Goal: Transaction & Acquisition: Book appointment/travel/reservation

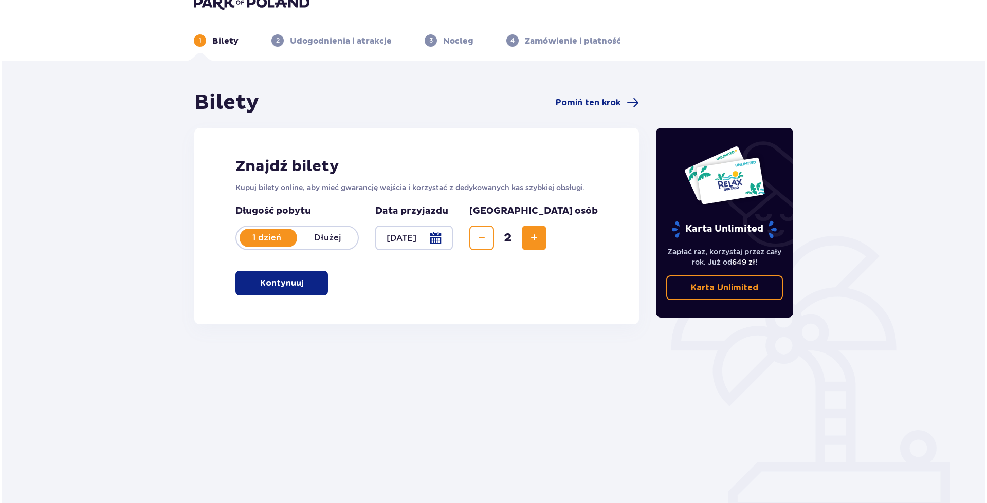
scroll to position [37, 0]
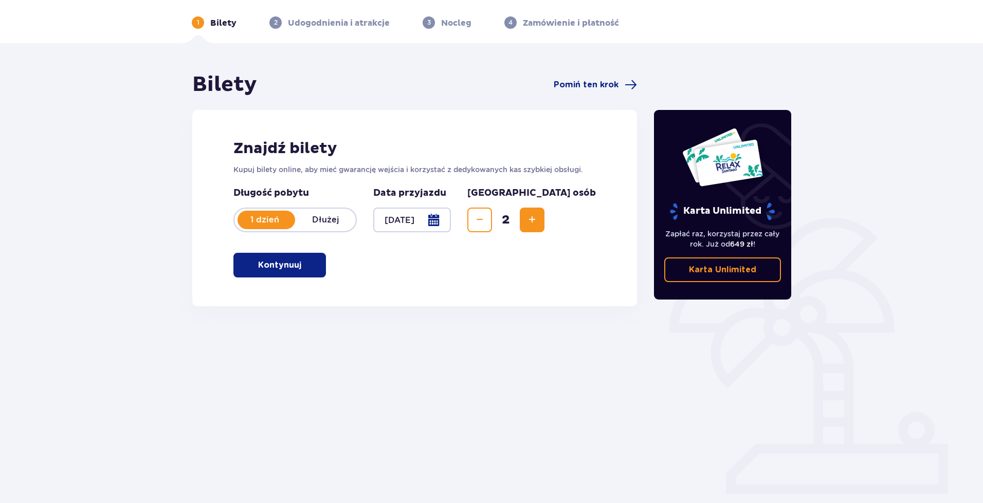
click at [451, 221] on div at bounding box center [412, 220] width 78 height 25
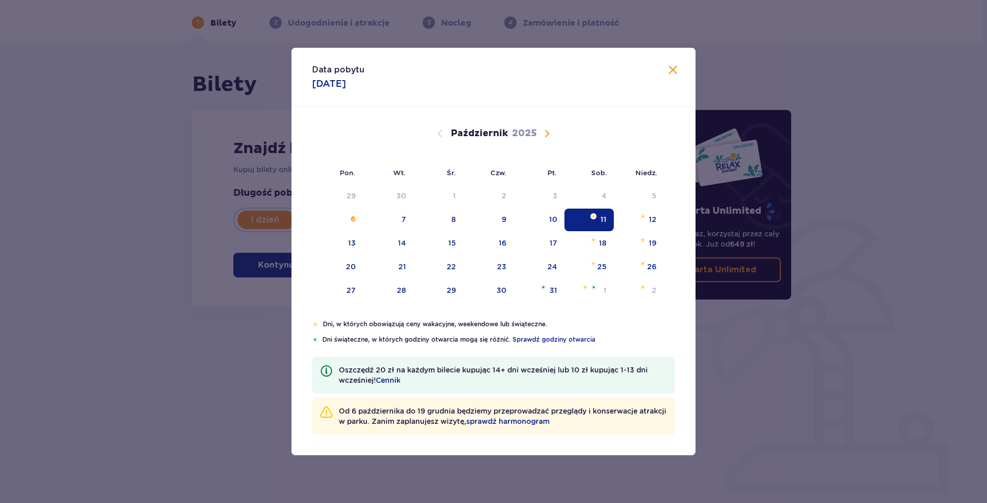
click at [548, 135] on span "Następny miesiąc" at bounding box center [547, 133] width 12 height 12
click at [544, 132] on span "Następny miesiąc" at bounding box center [547, 133] width 12 height 12
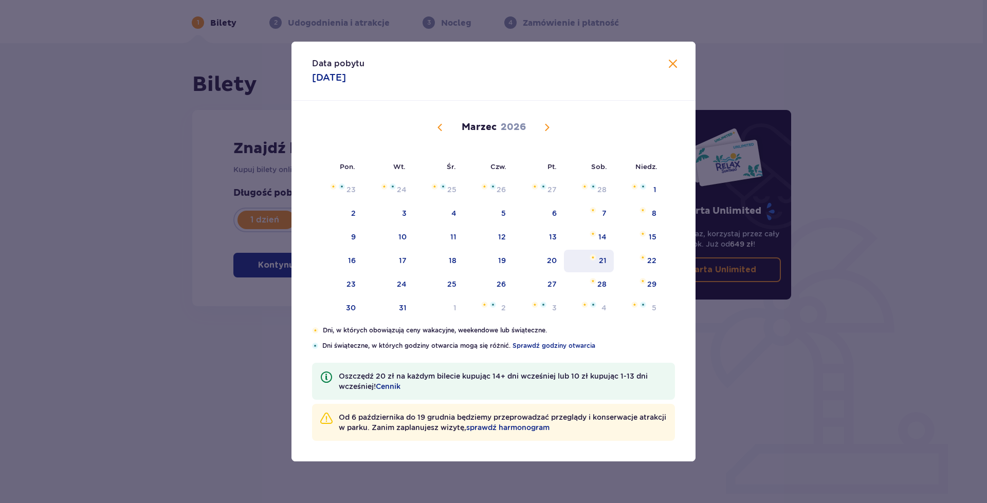
click at [598, 261] on div "21" at bounding box center [589, 261] width 50 height 23
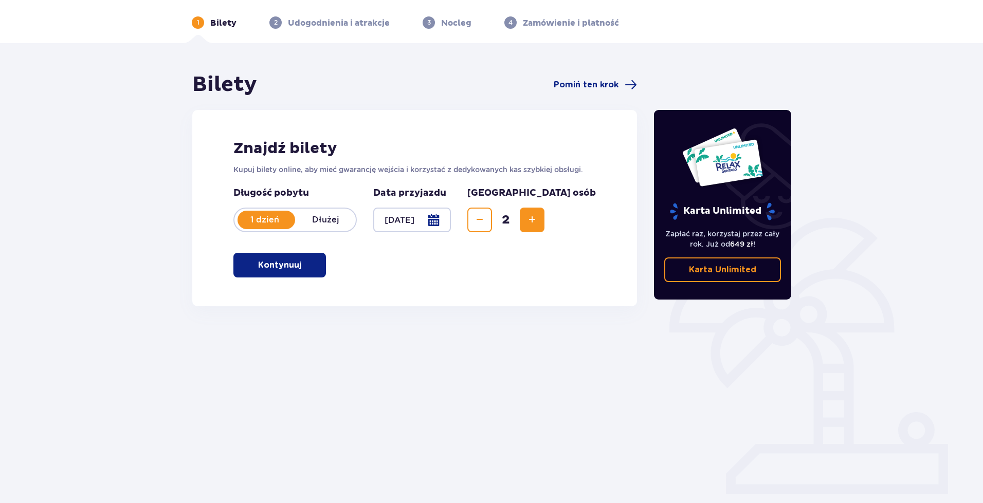
click at [451, 216] on div at bounding box center [412, 220] width 78 height 25
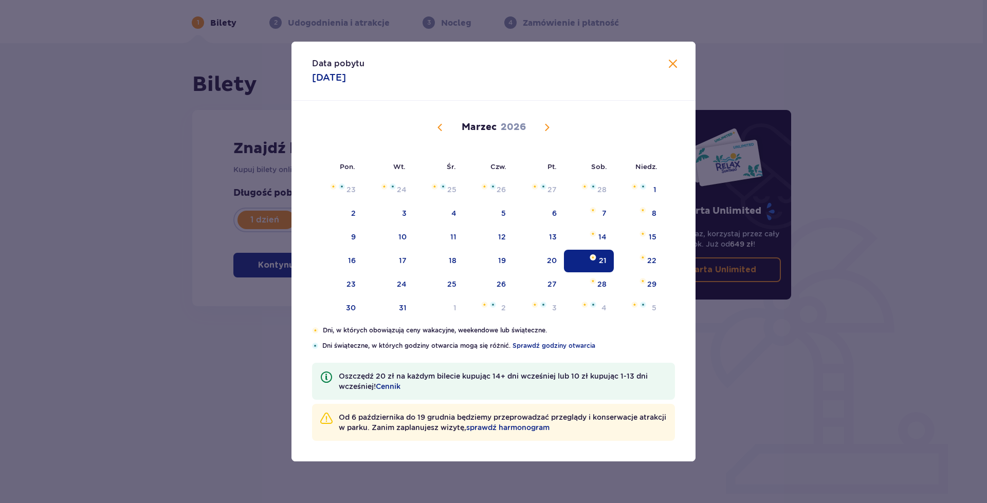
click at [442, 128] on span "Poprzedni miesiąc" at bounding box center [440, 127] width 12 height 12
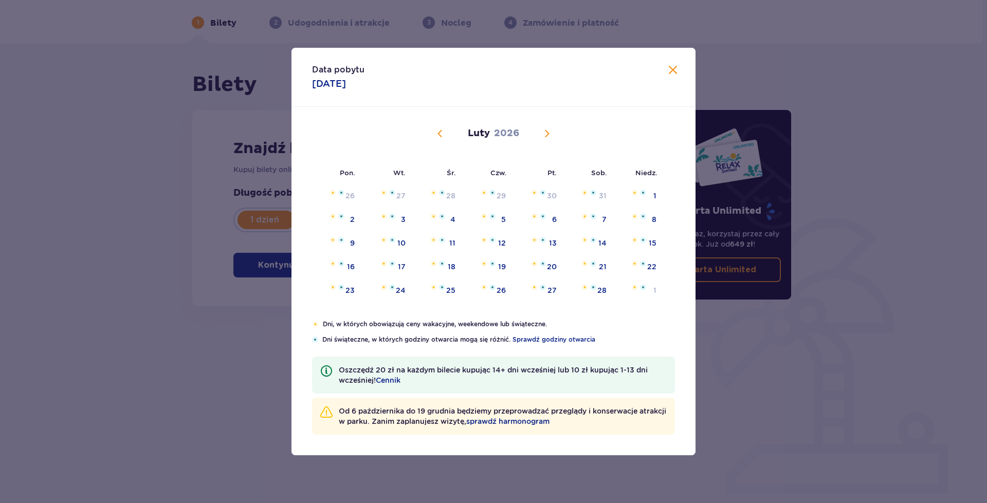
click at [442, 128] on span "Poprzedni miesiąc" at bounding box center [440, 133] width 12 height 12
click at [439, 129] on span "Poprzedni miesiąc" at bounding box center [440, 133] width 12 height 12
click at [440, 129] on span "Poprzedni miesiąc" at bounding box center [440, 133] width 12 height 12
click at [549, 269] on div "24" at bounding box center [553, 267] width 10 height 10
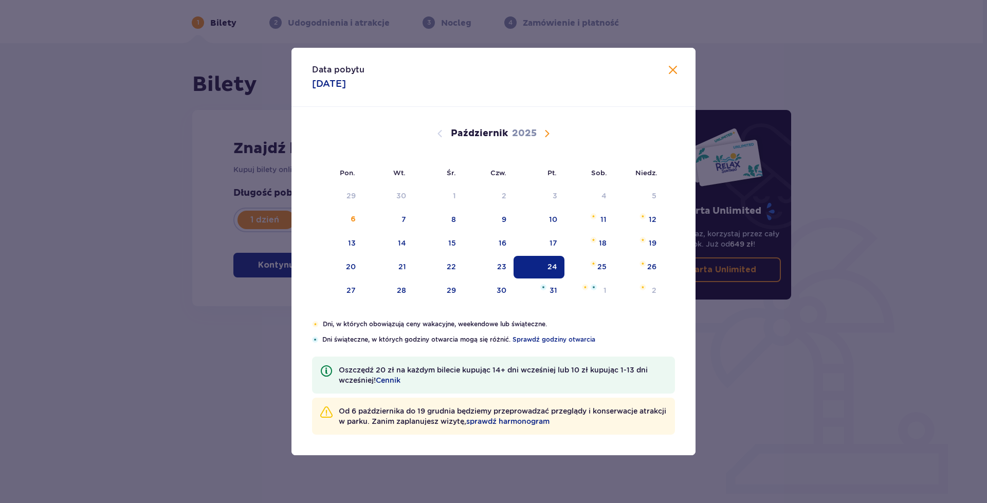
type input "24.10.25"
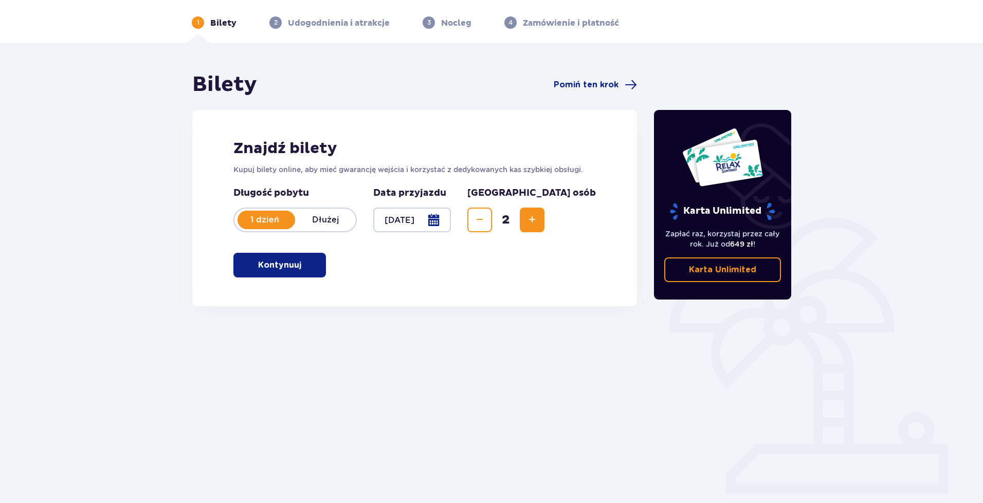
click at [300, 263] on span "button" at bounding box center [303, 265] width 12 height 12
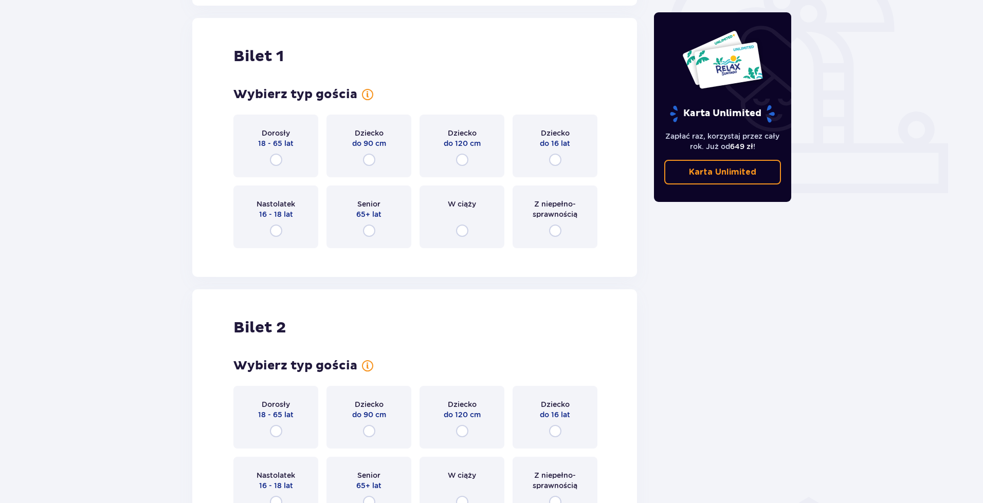
scroll to position [343, 0]
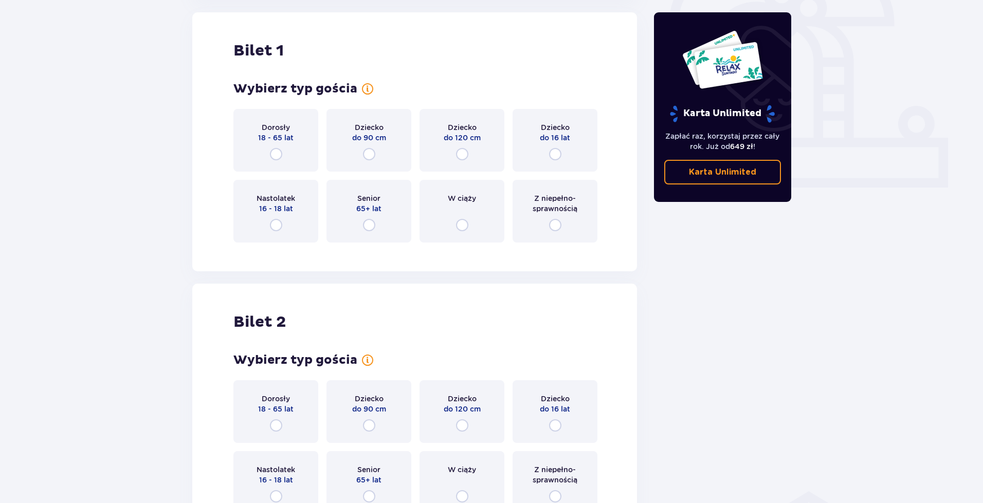
click at [279, 155] on input "radio" at bounding box center [276, 154] width 12 height 12
radio input "true"
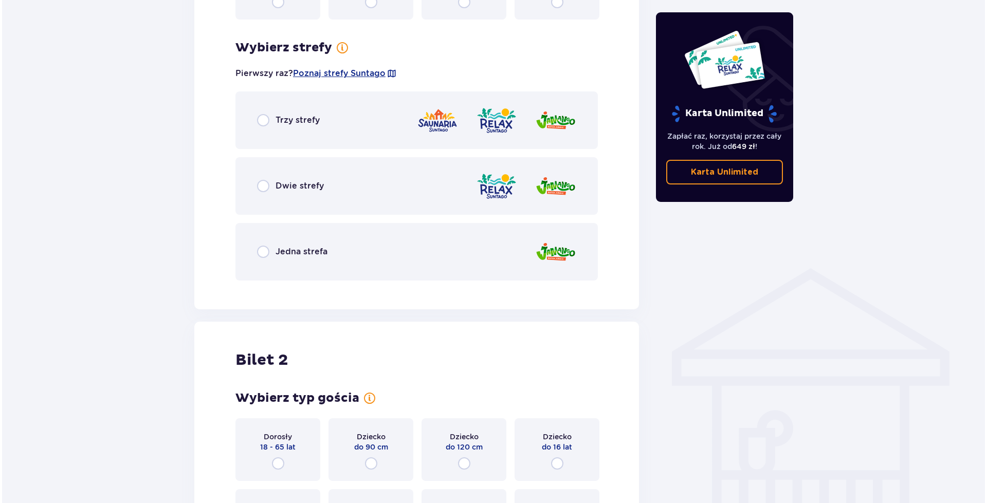
scroll to position [543, 0]
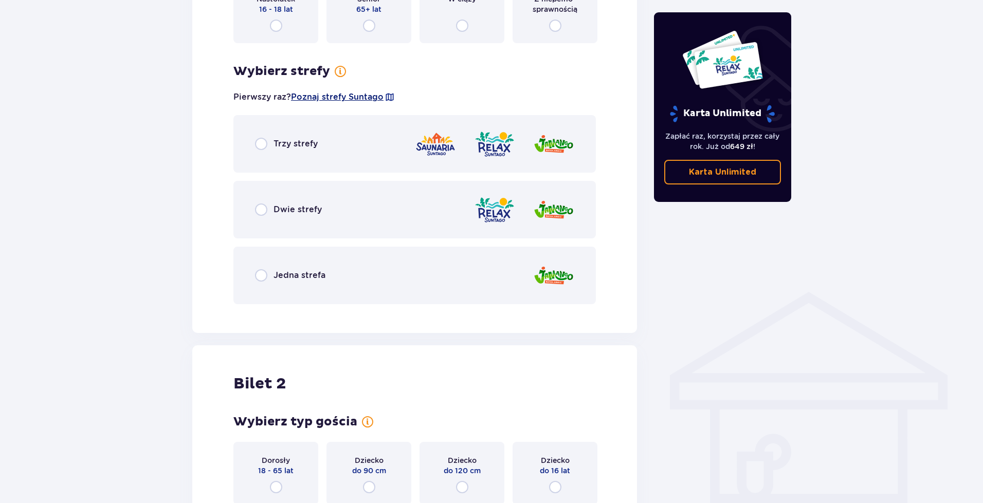
click at [361, 94] on span "Poznaj strefy Suntago" at bounding box center [337, 97] width 93 height 11
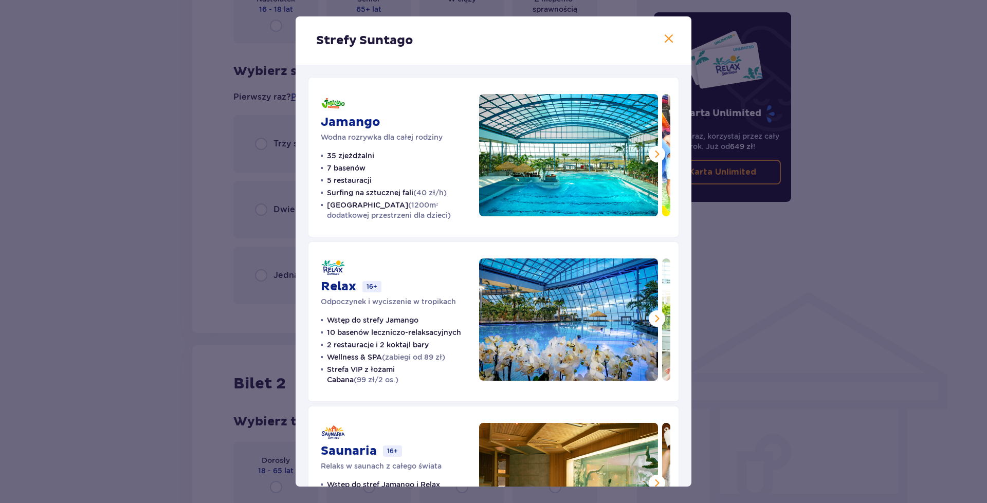
click at [671, 41] on span at bounding box center [669, 39] width 12 height 12
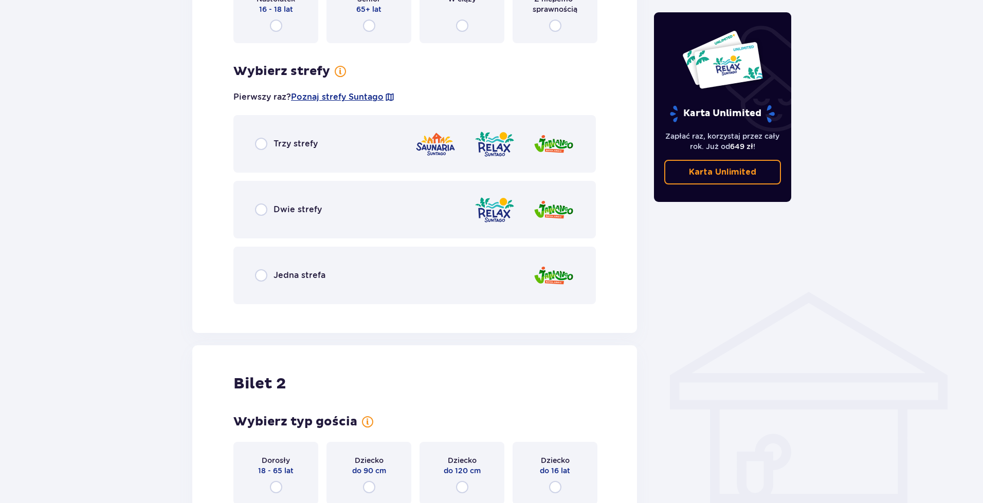
click at [262, 276] on input "radio" at bounding box center [261, 275] width 12 height 12
radio input "true"
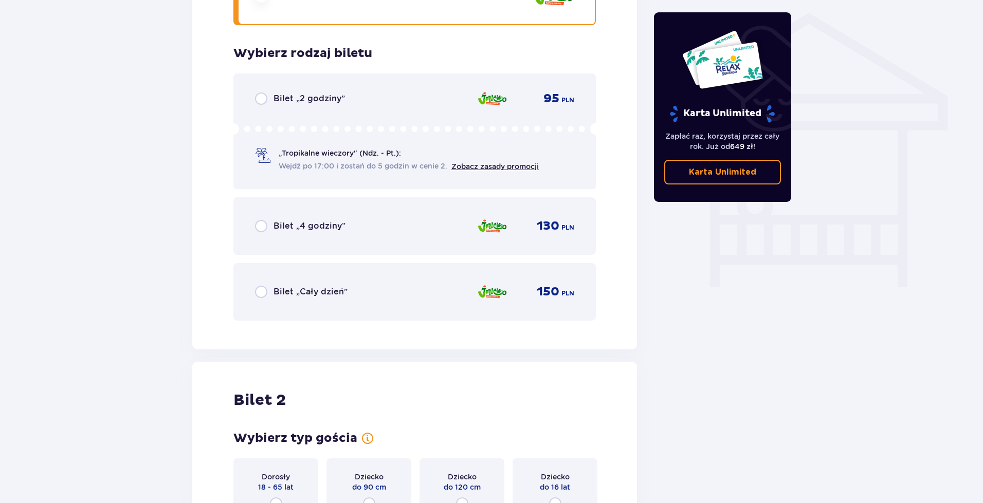
scroll to position [804, 0]
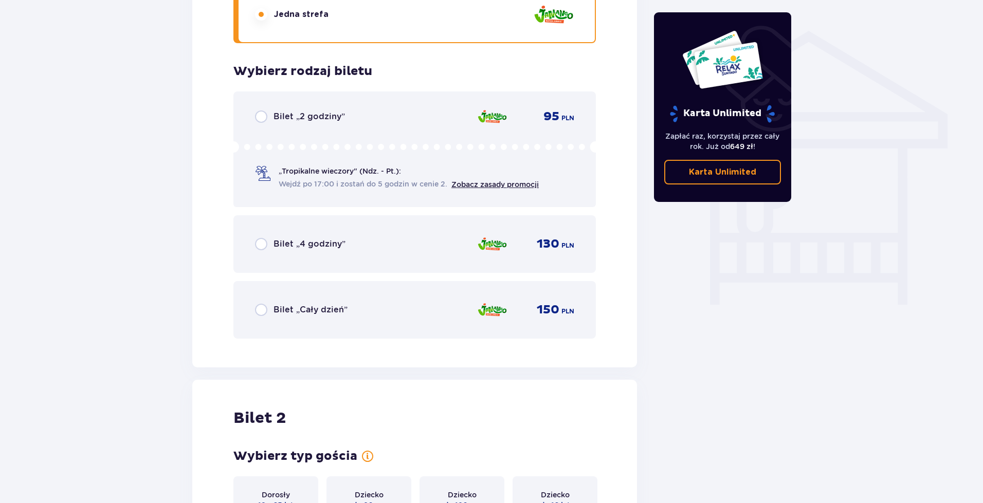
click at [265, 310] on input "radio" at bounding box center [261, 310] width 12 height 12
radio input "true"
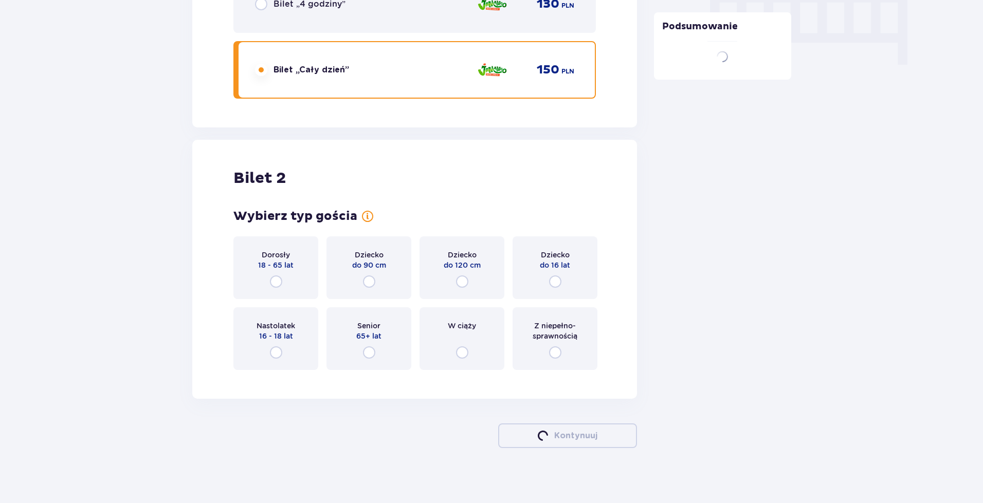
scroll to position [1051, 0]
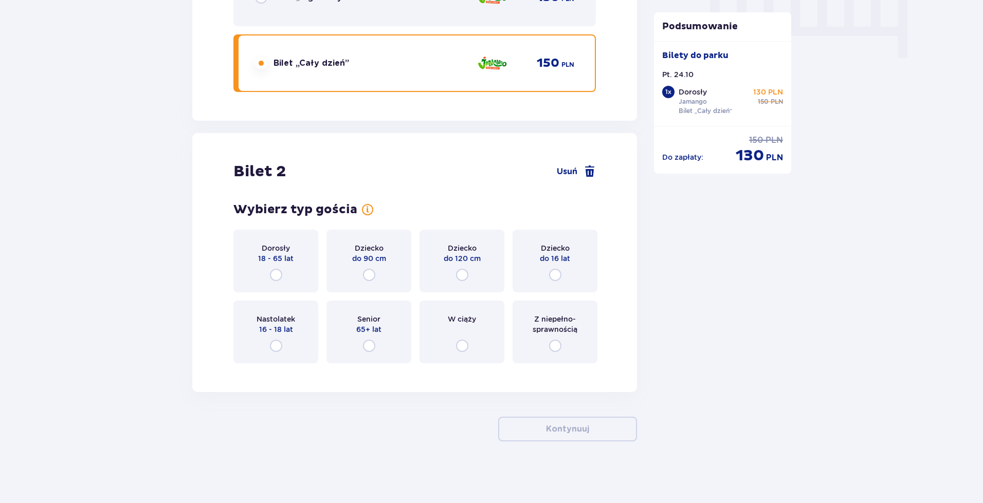
click at [555, 278] on input "radio" at bounding box center [555, 275] width 12 height 12
radio input "true"
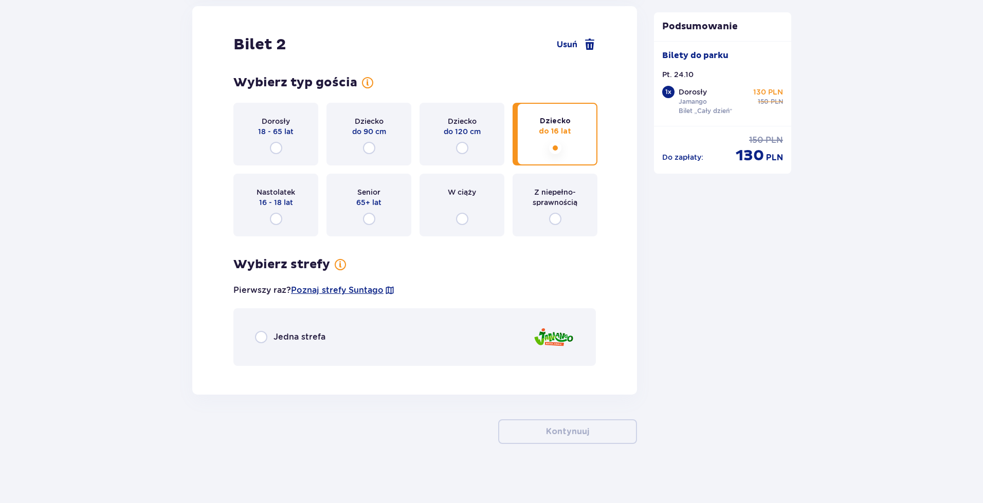
scroll to position [1180, 0]
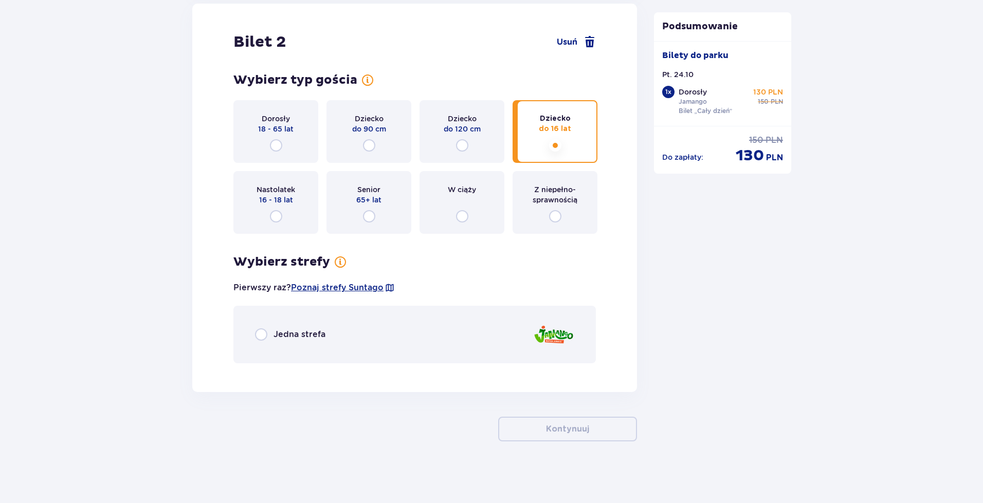
click at [260, 334] on input "radio" at bounding box center [261, 335] width 12 height 12
radio input "true"
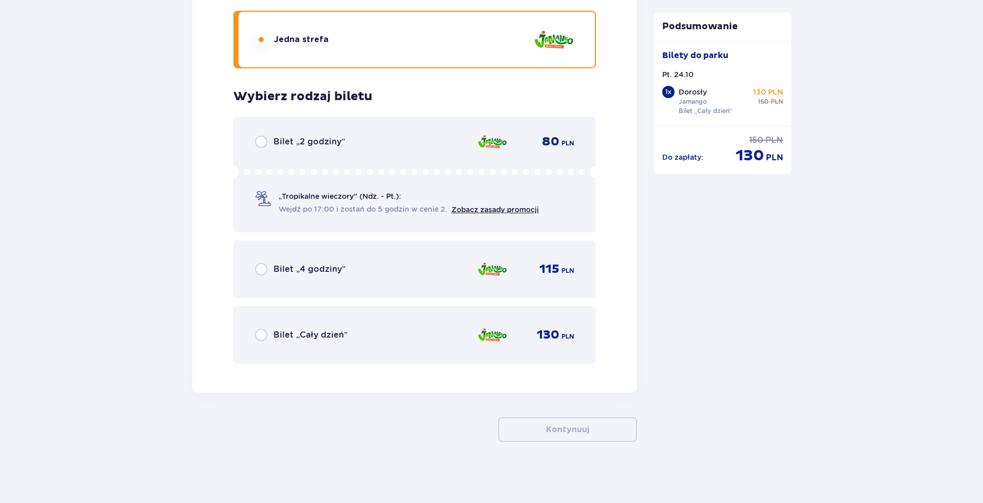
scroll to position [1476, 0]
click at [266, 334] on input "radio" at bounding box center [261, 335] width 12 height 12
radio input "true"
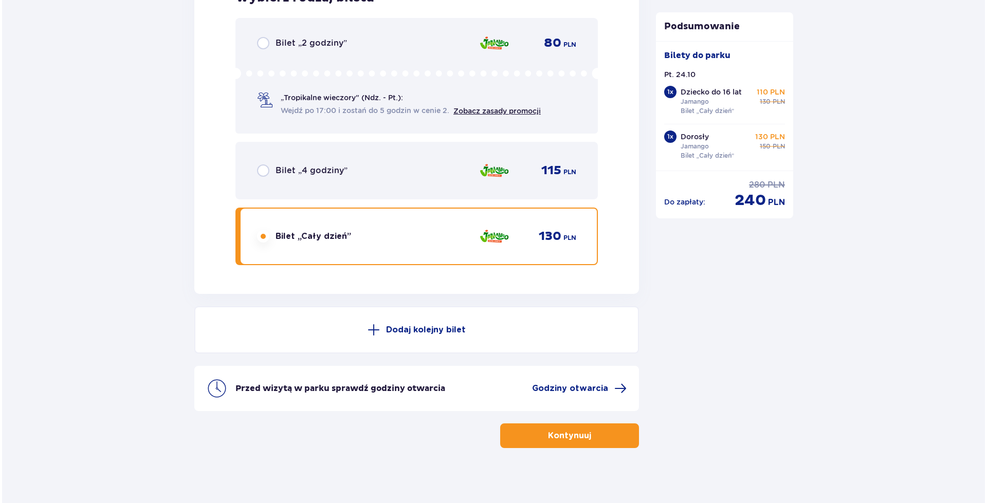
scroll to position [1581, 0]
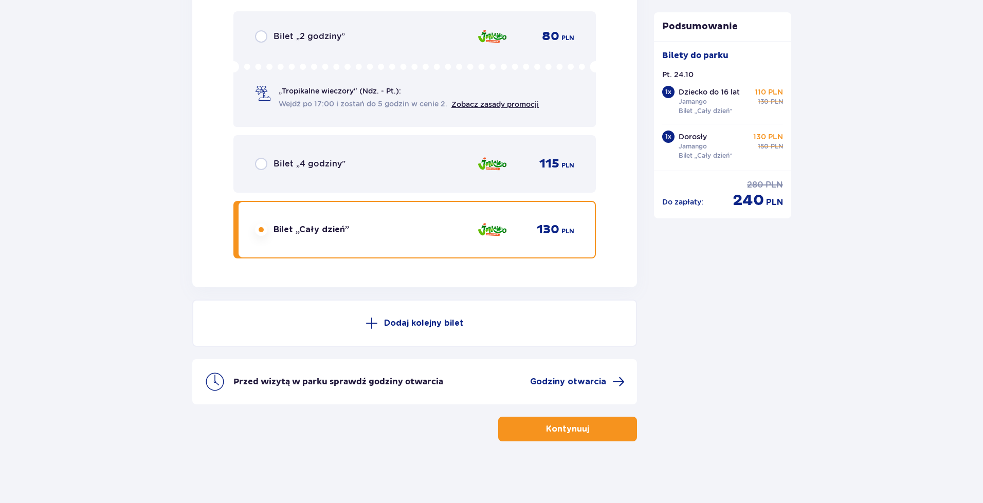
click at [602, 389] on div "Przed wizytą w parku sprawdź godziny otwarcia Godziny otwarcia" at bounding box center [414, 381] width 445 height 45
click at [604, 377] on span "Godziny otwarcia" at bounding box center [568, 381] width 76 height 11
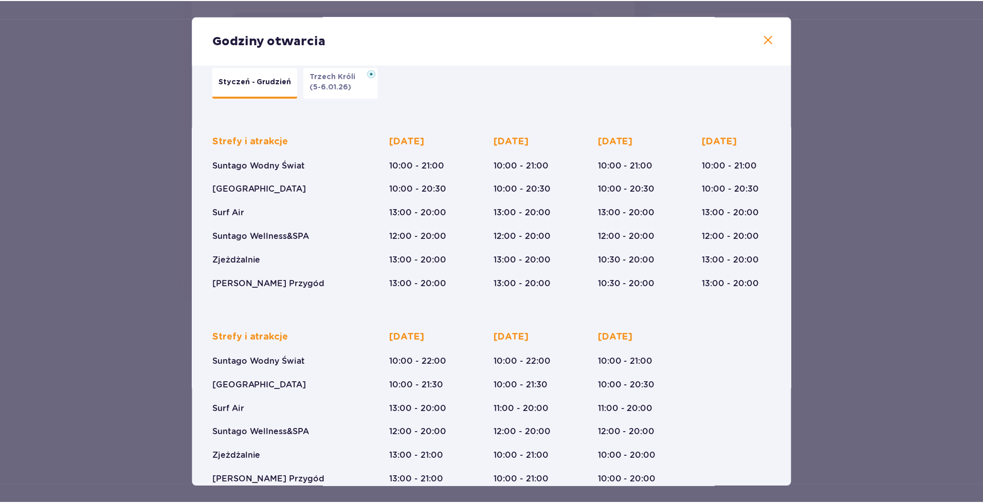
scroll to position [41, 0]
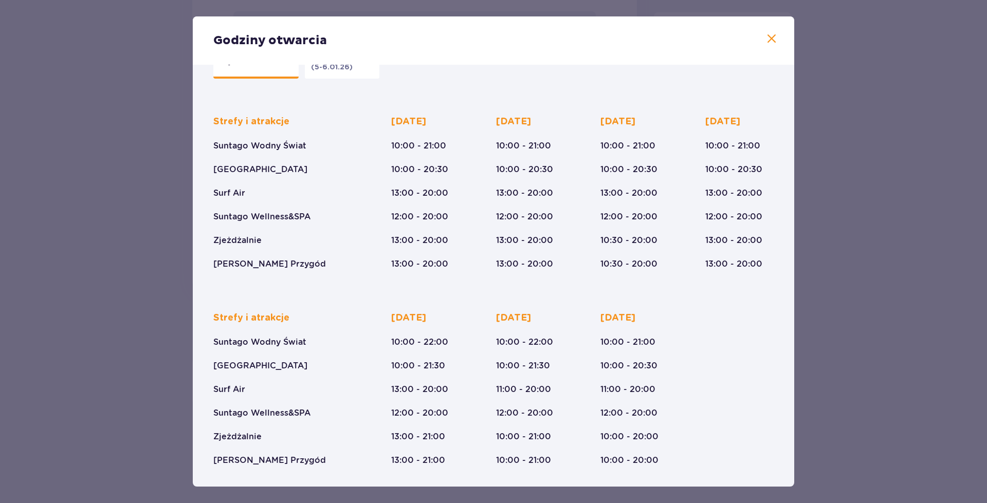
click at [771, 41] on span at bounding box center [771, 39] width 12 height 12
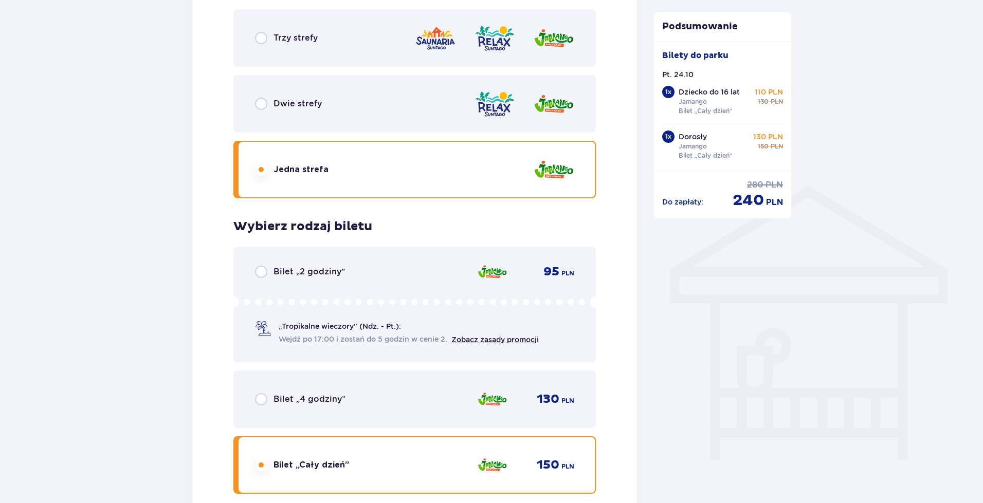
scroll to position [688, 0]
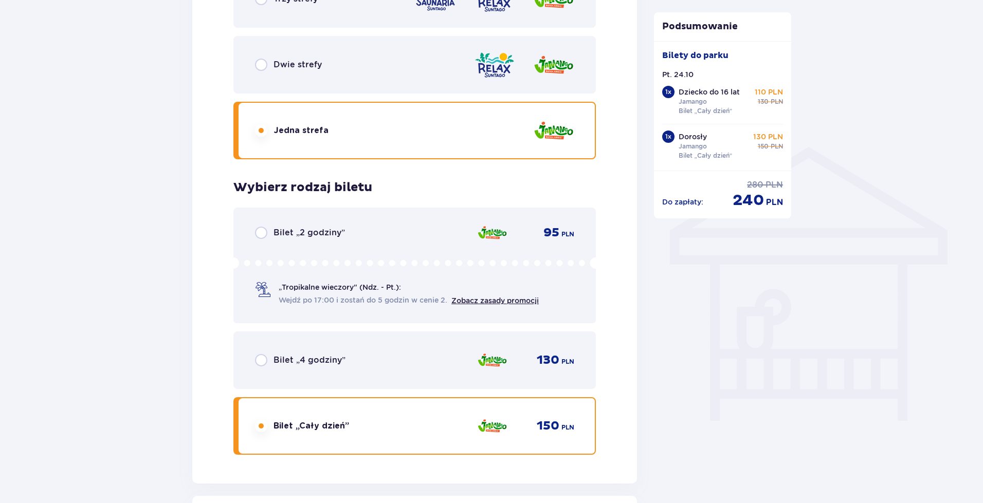
drag, startPoint x: 981, startPoint y: 197, endPoint x: 983, endPoint y: 209, distance: 12.6
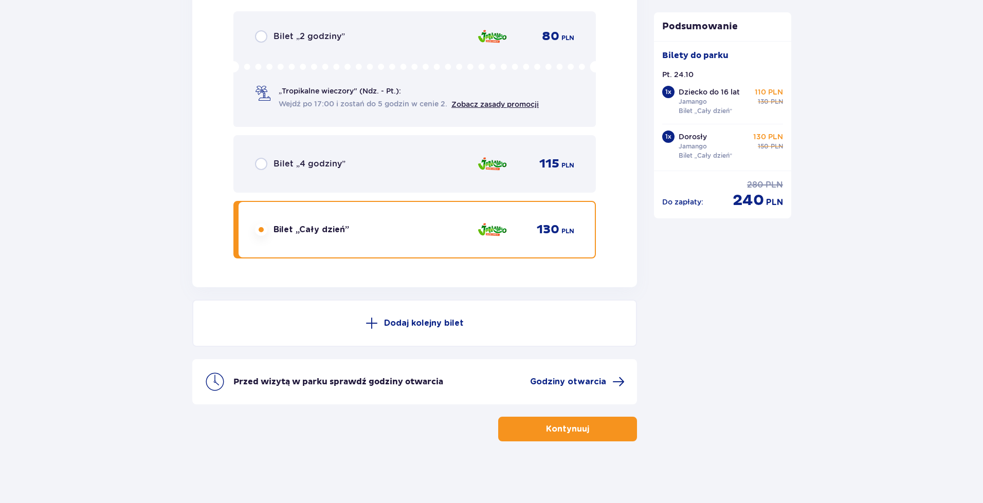
scroll to position [0, 0]
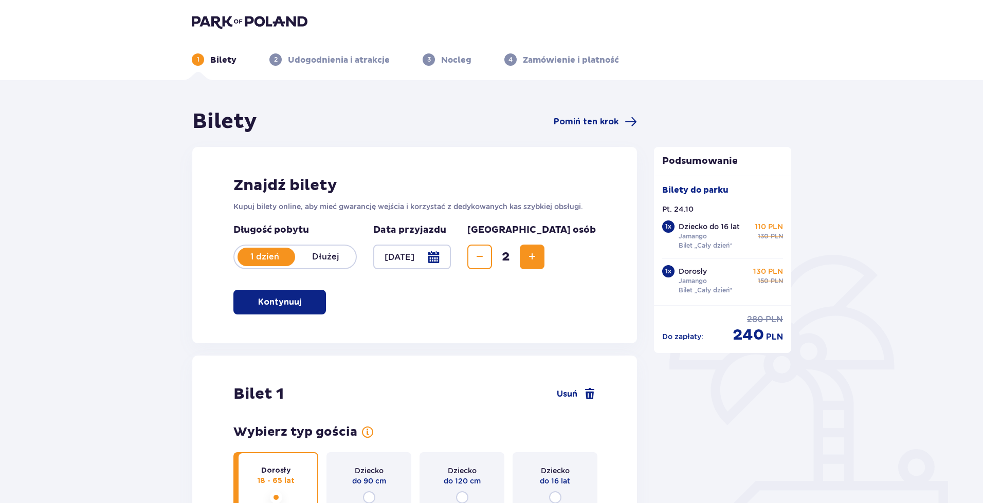
click at [442, 257] on div at bounding box center [412, 257] width 78 height 25
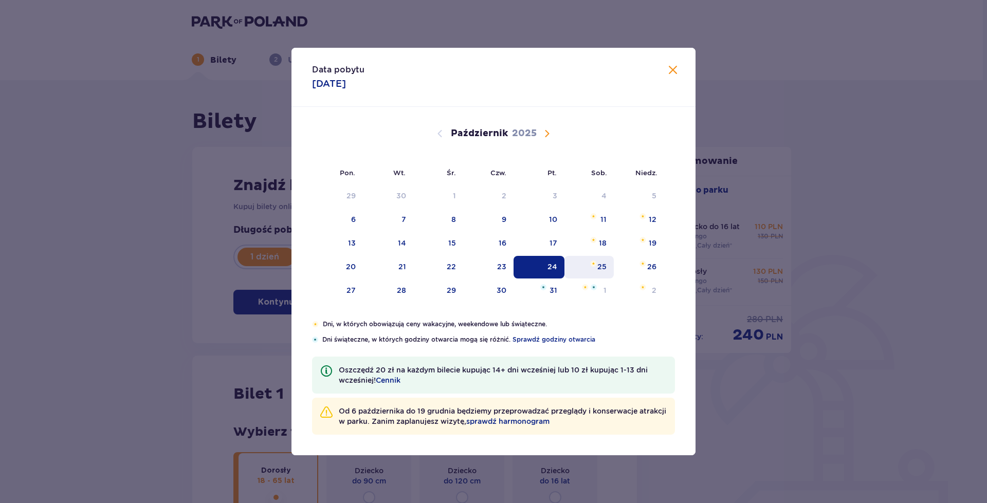
click at [600, 270] on div "25" at bounding box center [601, 267] width 9 height 10
type input "25.10.25"
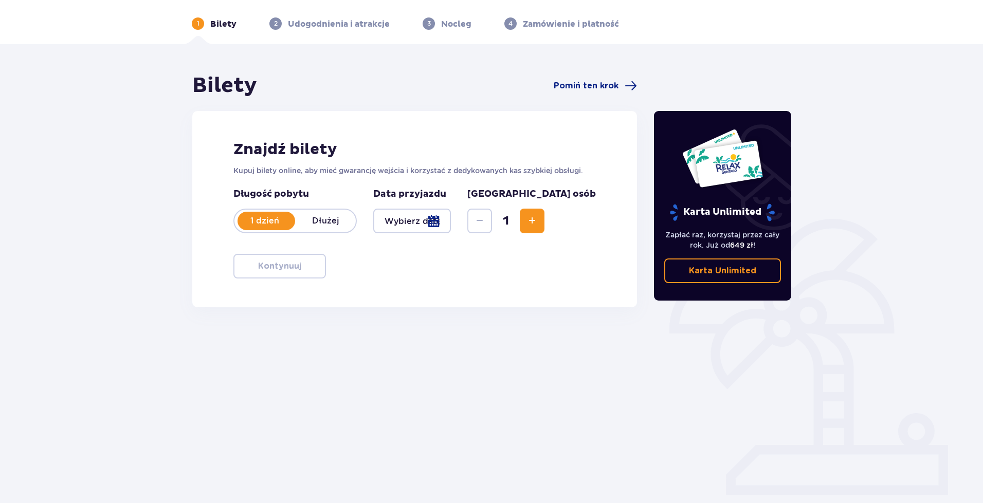
scroll to position [37, 0]
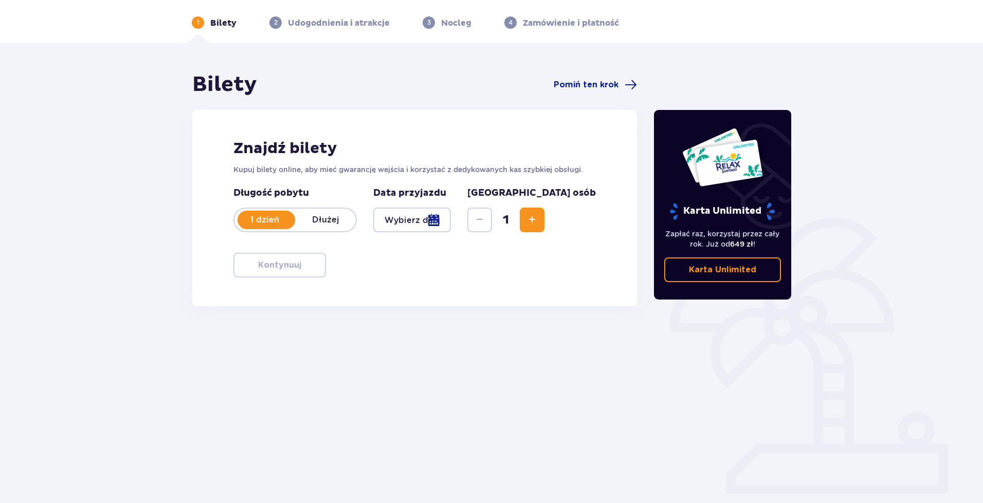
click at [451, 220] on div at bounding box center [412, 220] width 78 height 25
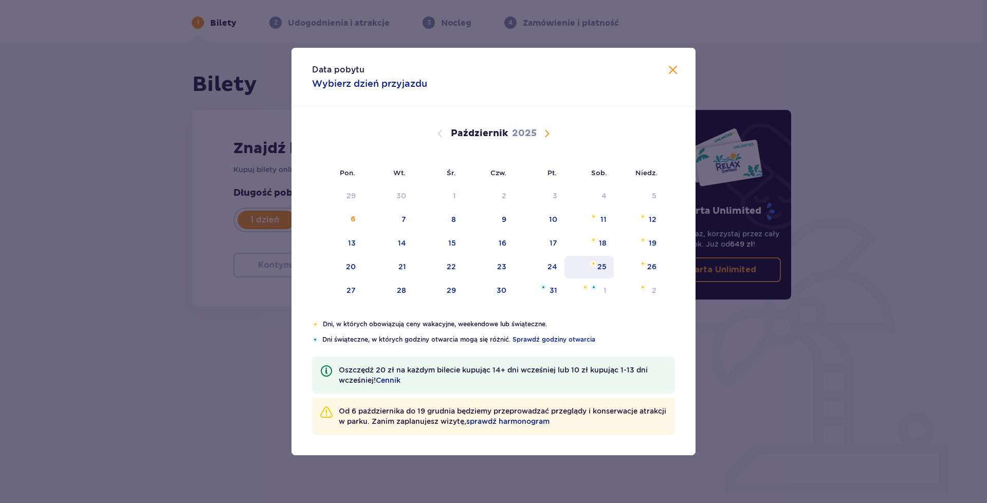
click at [602, 260] on div "25" at bounding box center [589, 267] width 50 height 23
type input "25.10.25"
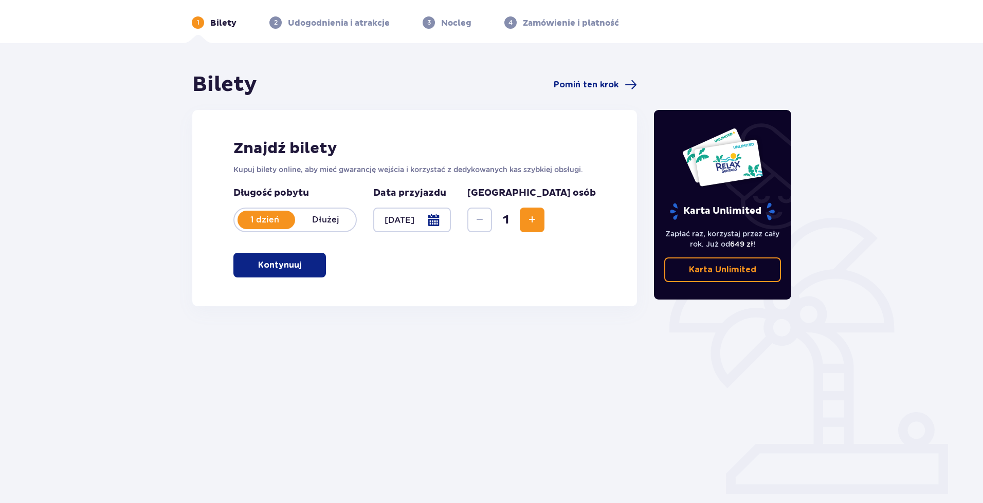
click at [538, 222] on span "Zwiększ" at bounding box center [532, 220] width 12 height 12
click at [296, 266] on button "Kontynuuj" at bounding box center [279, 265] width 93 height 25
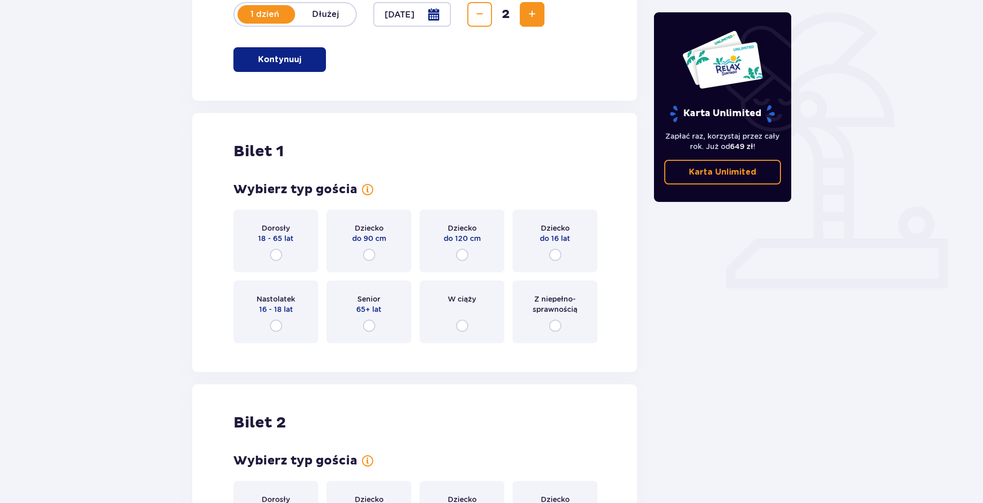
scroll to position [257, 0]
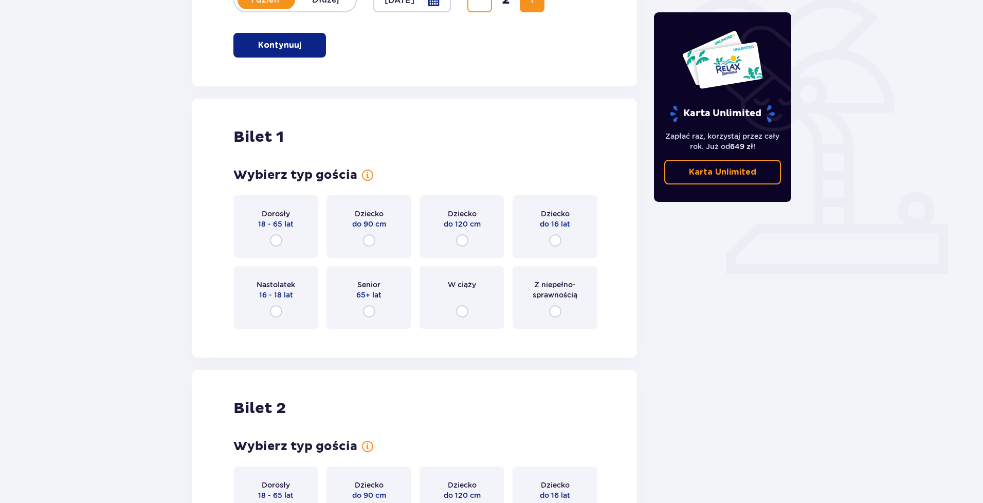
click at [274, 244] on input "radio" at bounding box center [276, 240] width 12 height 12
radio input "true"
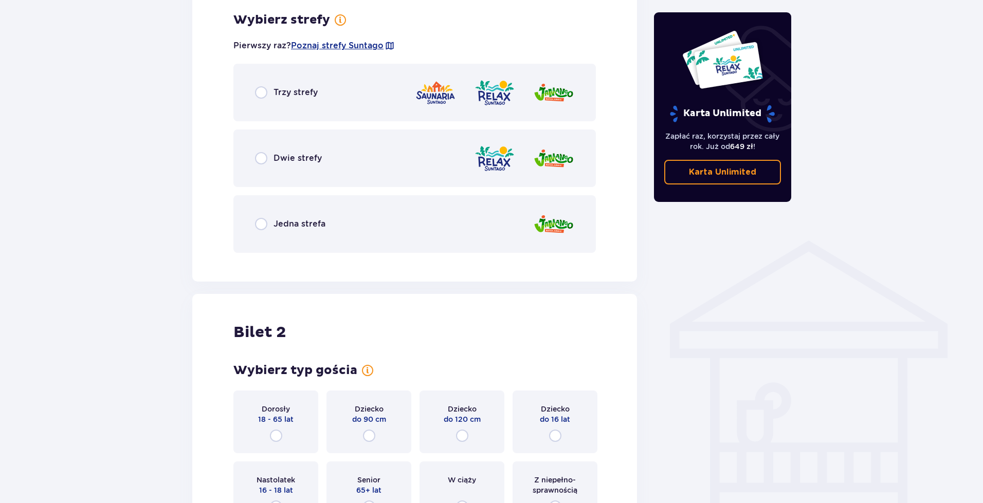
scroll to position [595, 0]
click at [260, 224] on input "radio" at bounding box center [261, 223] width 12 height 12
radio input "true"
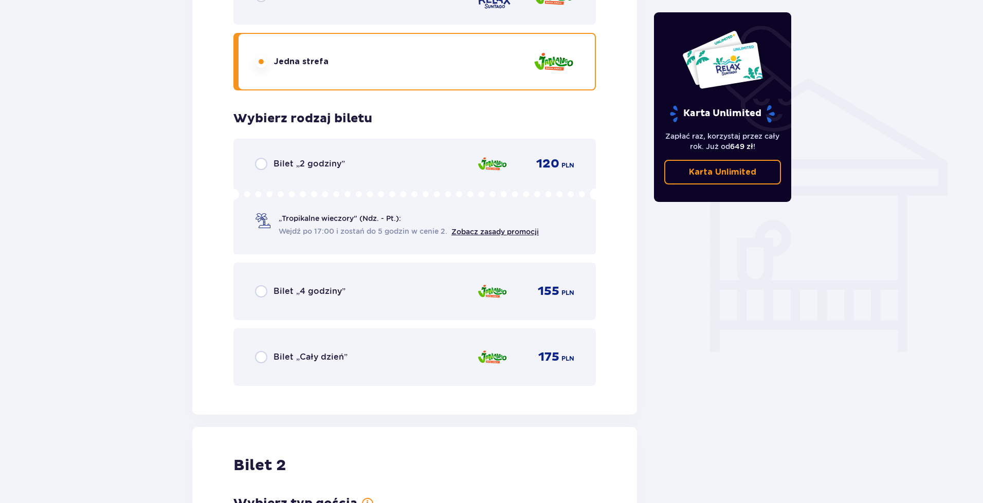
scroll to position [753, 0]
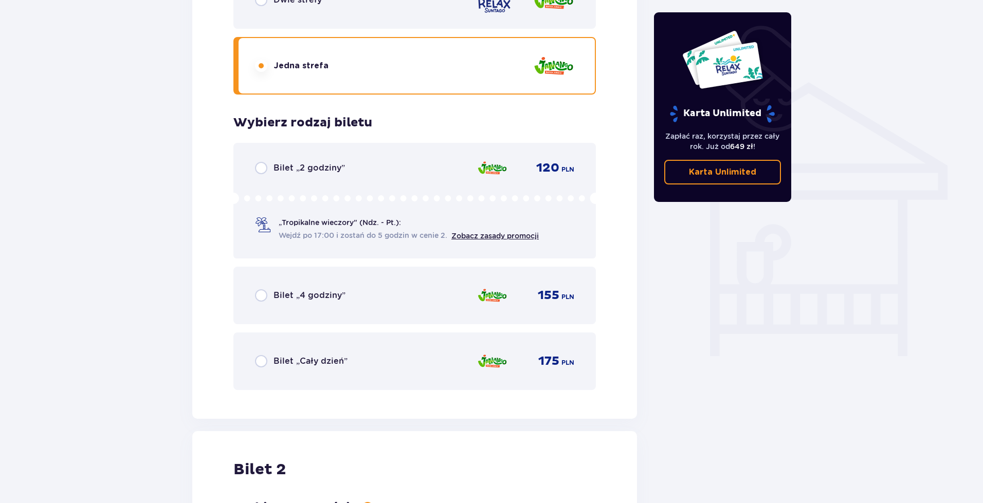
click at [265, 363] on input "radio" at bounding box center [261, 361] width 12 height 12
radio input "true"
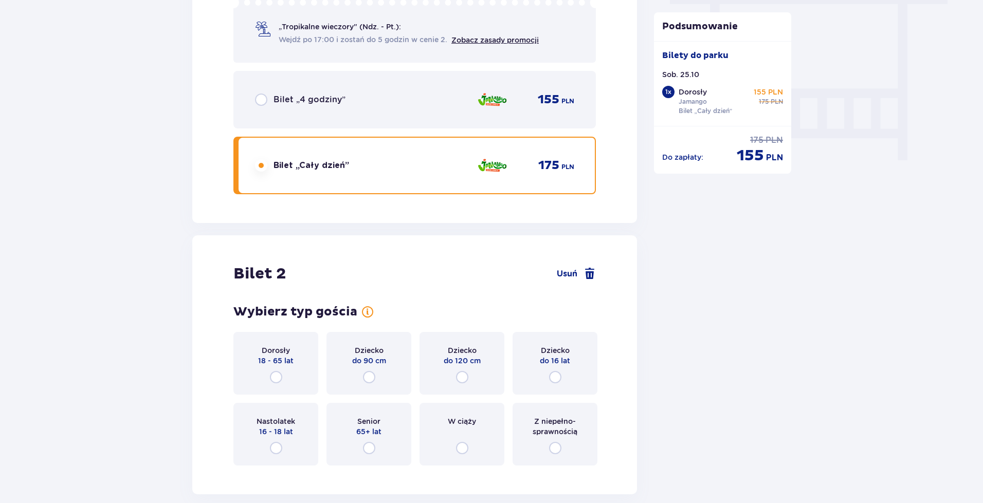
scroll to position [1051, 0]
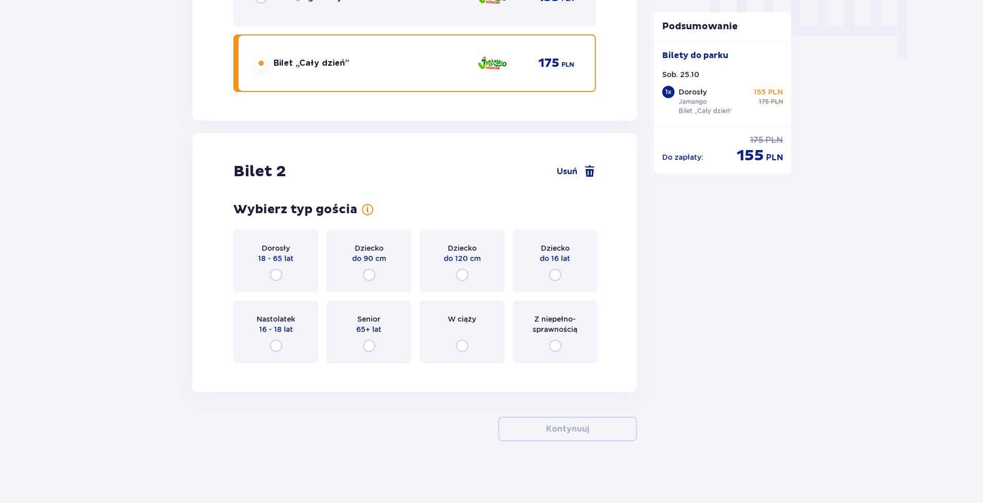
click at [556, 280] on input "radio" at bounding box center [555, 275] width 12 height 12
radio input "true"
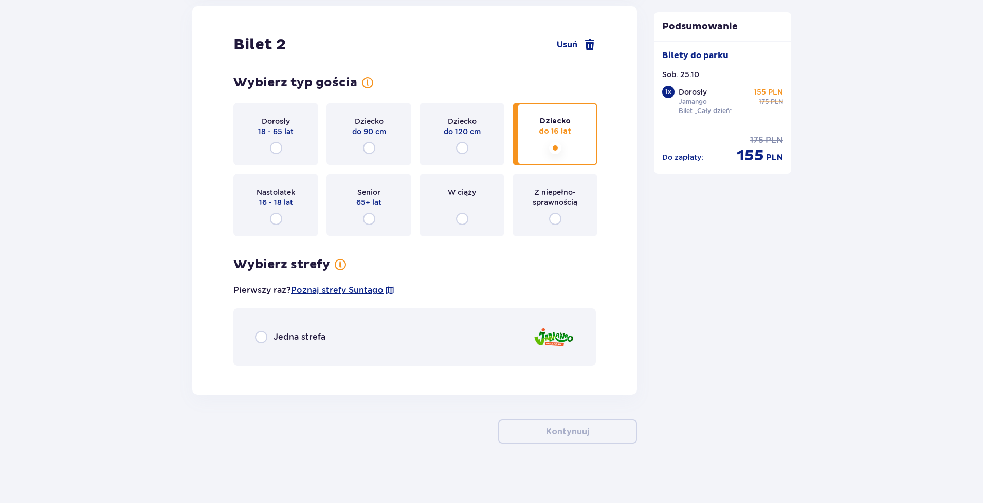
scroll to position [1180, 0]
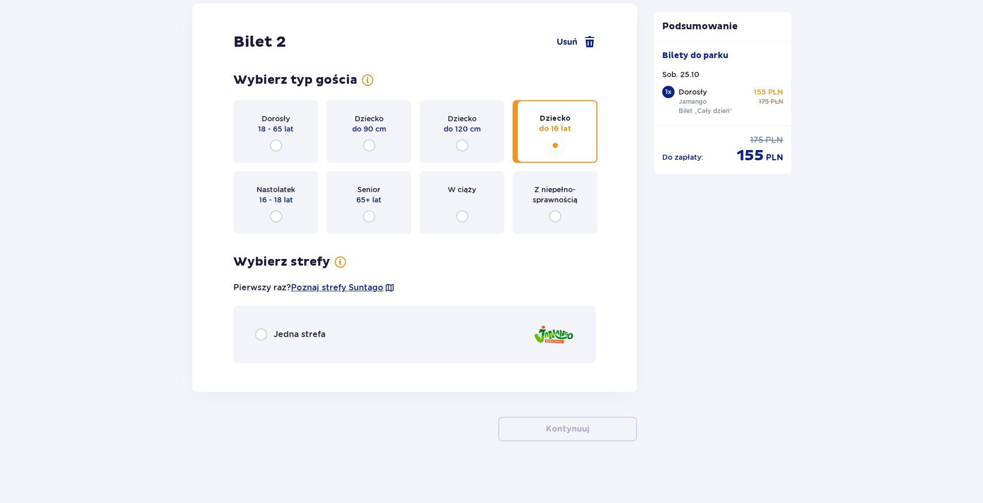
click at [261, 338] on input "radio" at bounding box center [261, 335] width 12 height 12
radio input "true"
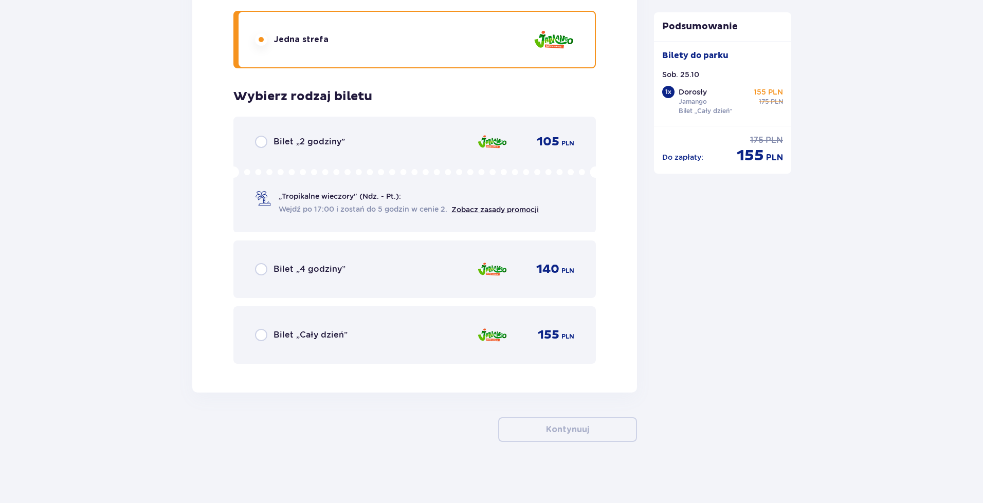
scroll to position [1476, 0]
click at [260, 333] on input "radio" at bounding box center [261, 335] width 12 height 12
radio input "true"
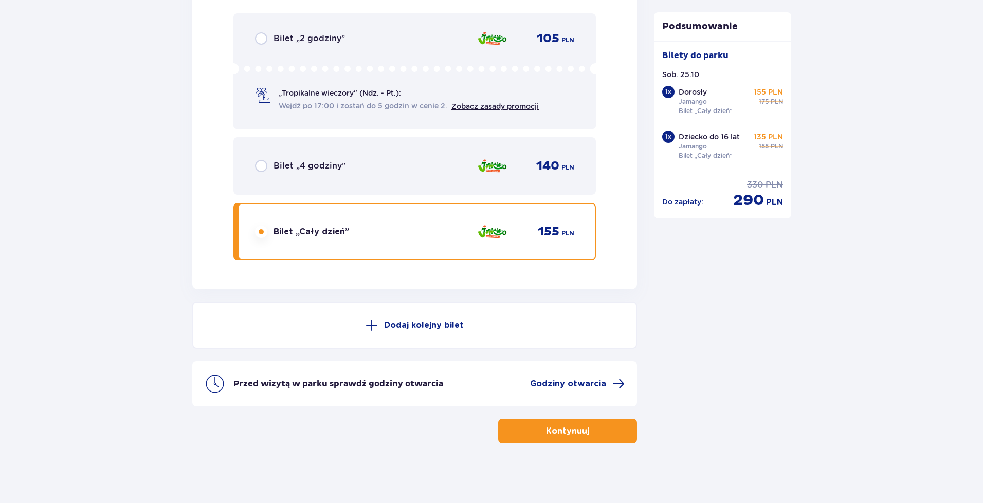
scroll to position [1581, 0]
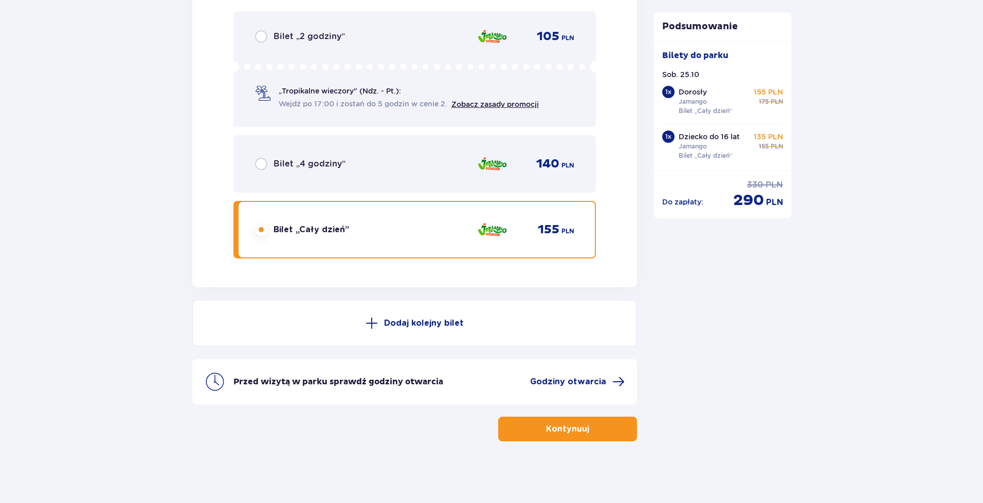
click at [593, 432] on span "button" at bounding box center [591, 429] width 12 height 12
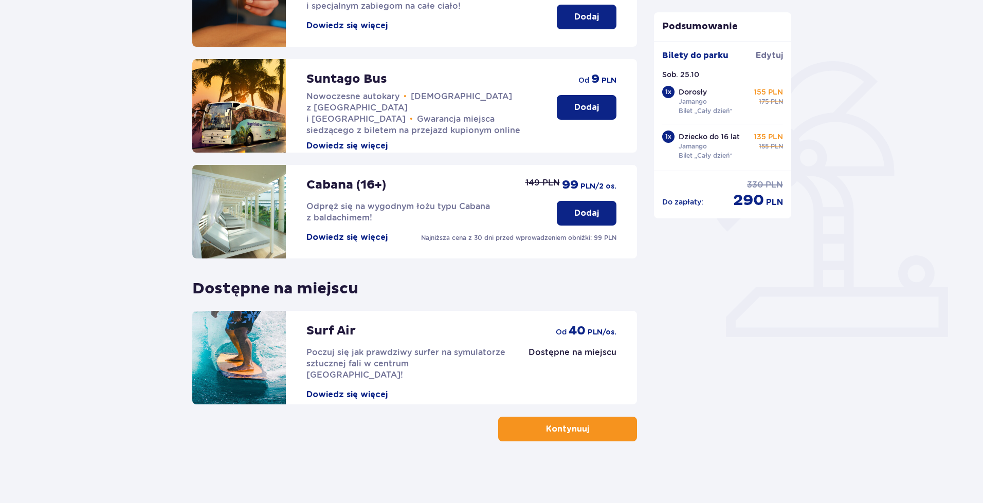
click at [577, 426] on p "Kontynuuj" at bounding box center [567, 429] width 43 height 11
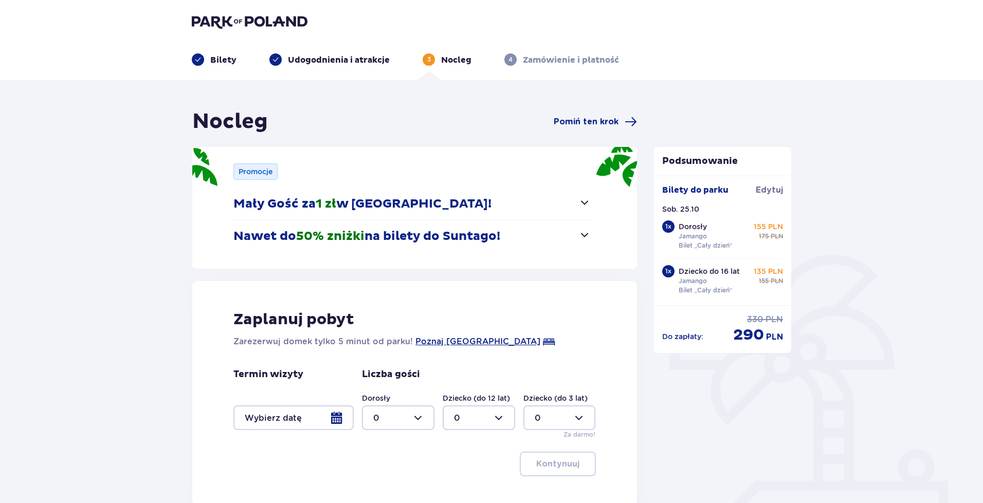
click at [593, 234] on div "Promocje Mały Gość za 1 zł w Suntago Village! Noc za złotówkę dla dzieci od 3 d…" at bounding box center [414, 208] width 445 height 122
click at [587, 234] on span "button" at bounding box center [584, 235] width 12 height 12
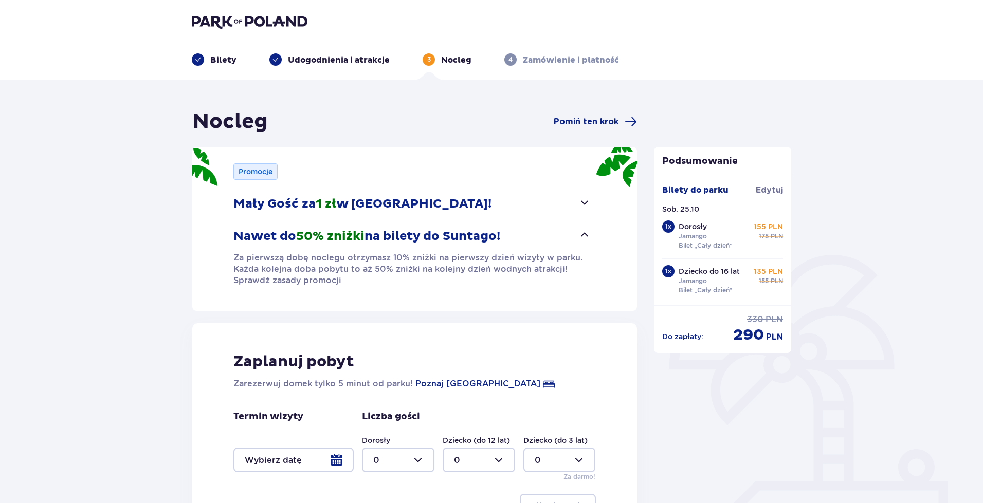
click at [587, 234] on span "button" at bounding box center [584, 235] width 12 height 12
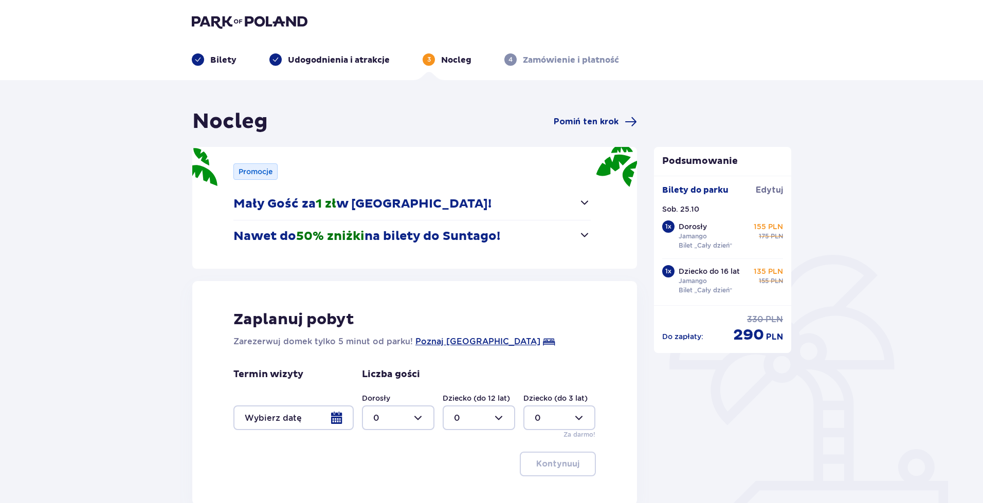
click at [587, 234] on span "button" at bounding box center [584, 235] width 12 height 12
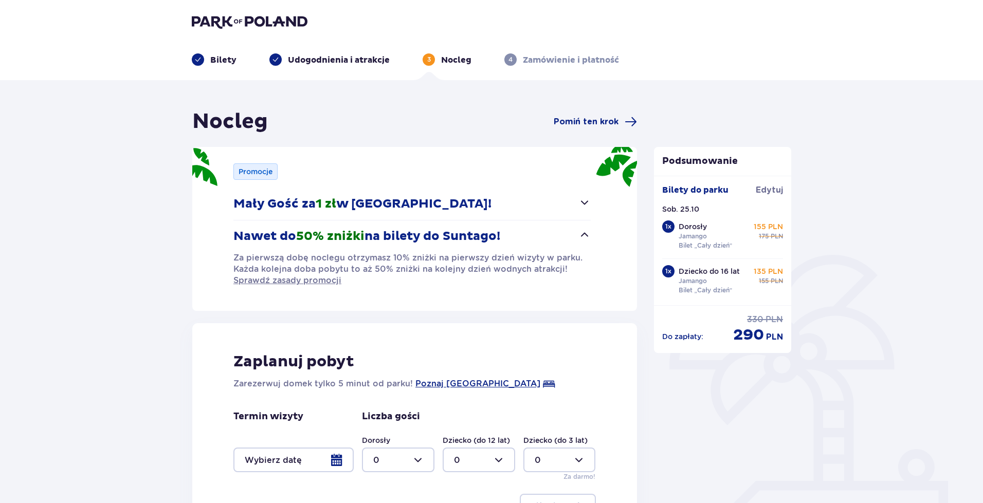
click at [587, 234] on span "button" at bounding box center [584, 235] width 12 height 12
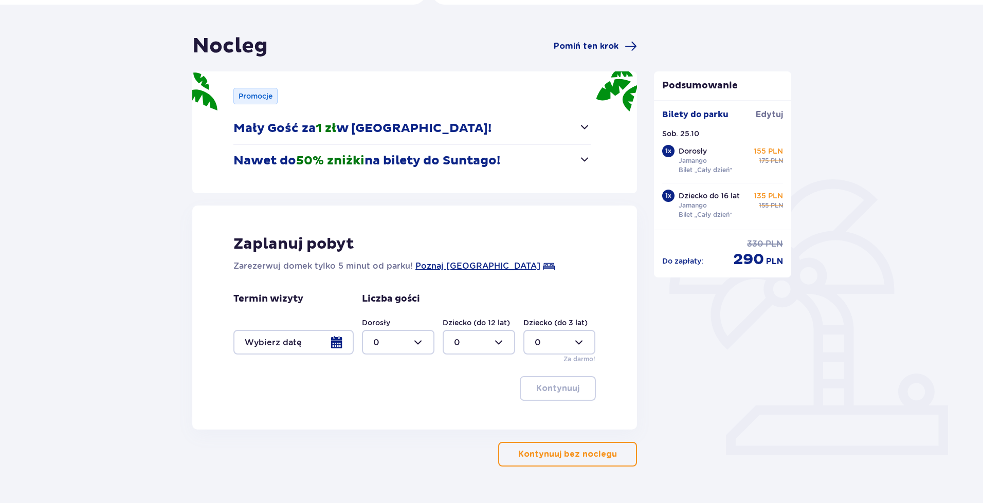
scroll to position [101, 0]
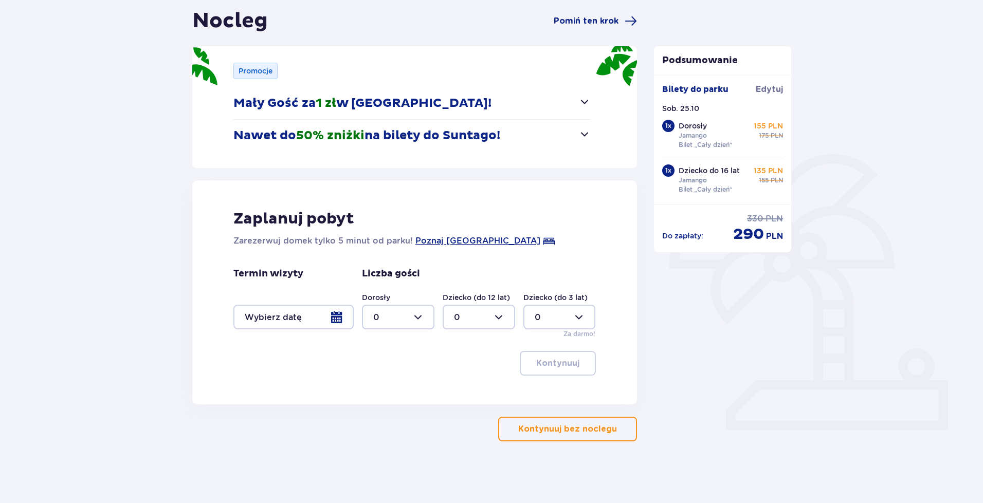
click at [580, 433] on p "Kontynuuj bez noclegu" at bounding box center [567, 429] width 99 height 11
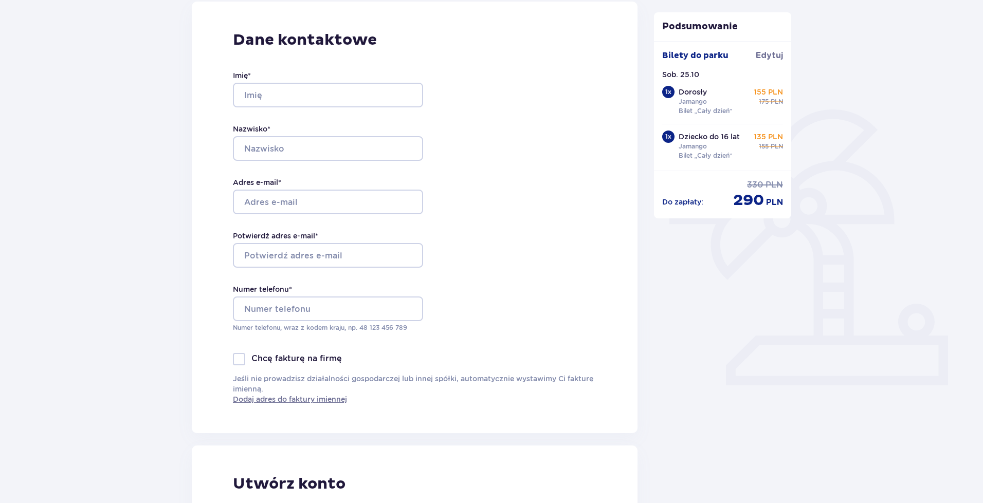
scroll to position [174, 0]
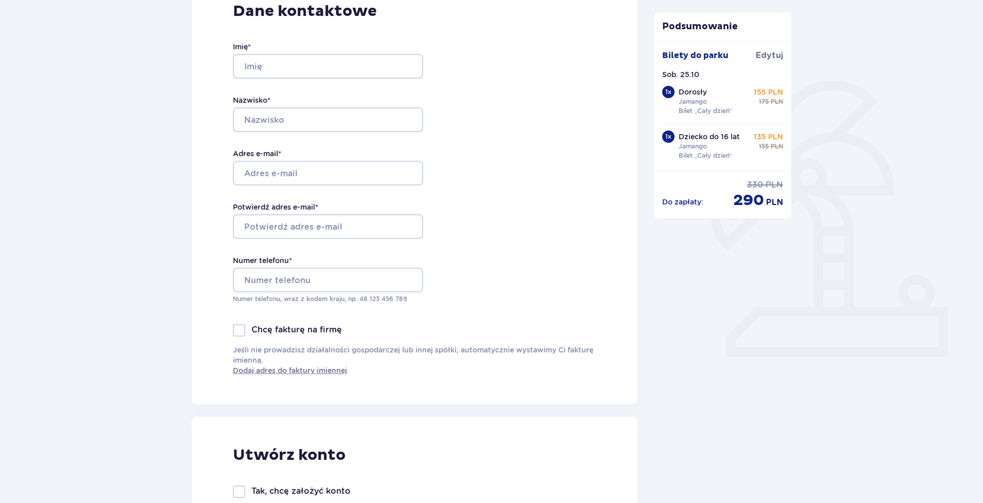
drag, startPoint x: 982, startPoint y: 174, endPoint x: 984, endPoint y: 228, distance: 54.5
click at [982, 228] on html "Bilety Udogodnienia i atrakcje Nocleg 4 Zamówienie i płatność Zamówienie i płat…" at bounding box center [491, 77] width 983 height 503
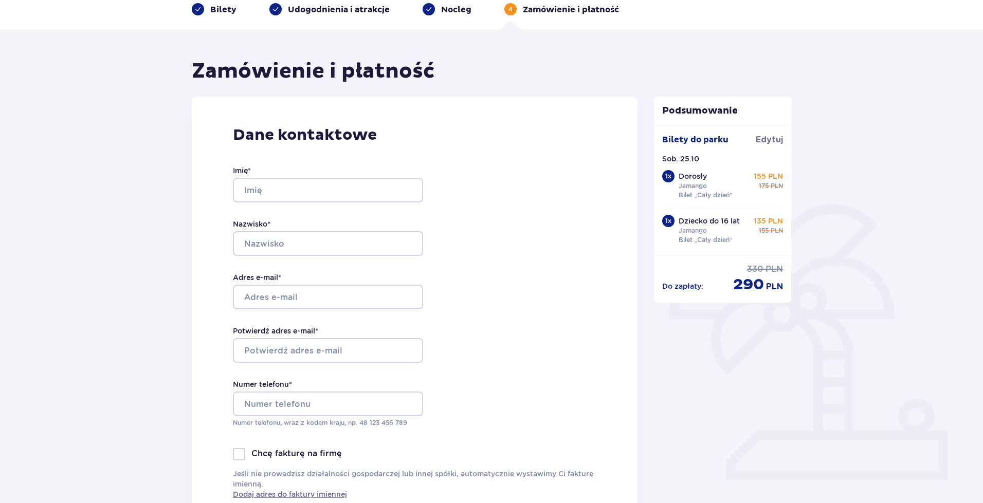
scroll to position [0, 0]
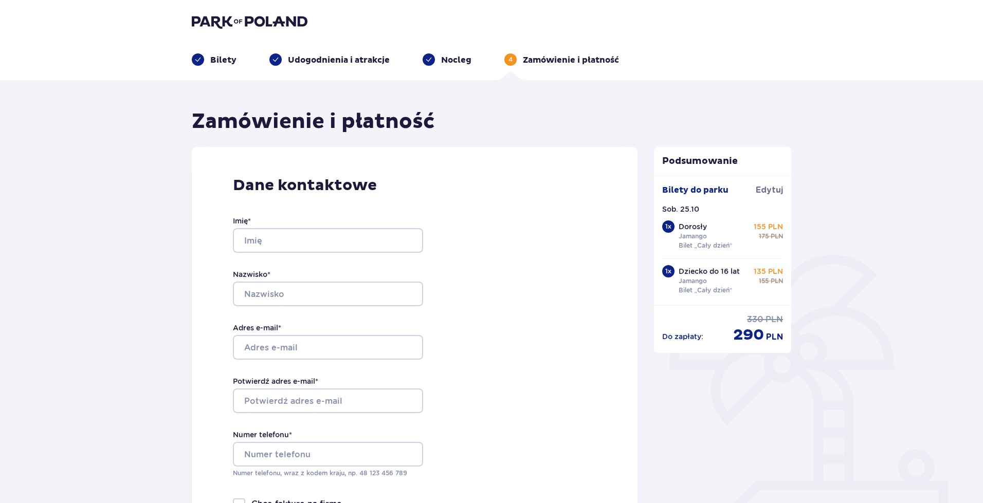
click at [213, 21] on img at bounding box center [250, 21] width 116 height 14
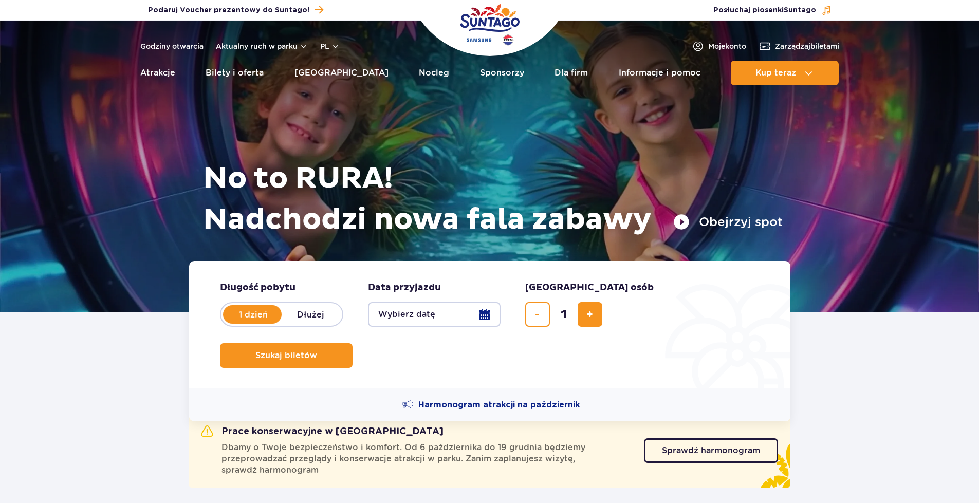
scroll to position [206, 0]
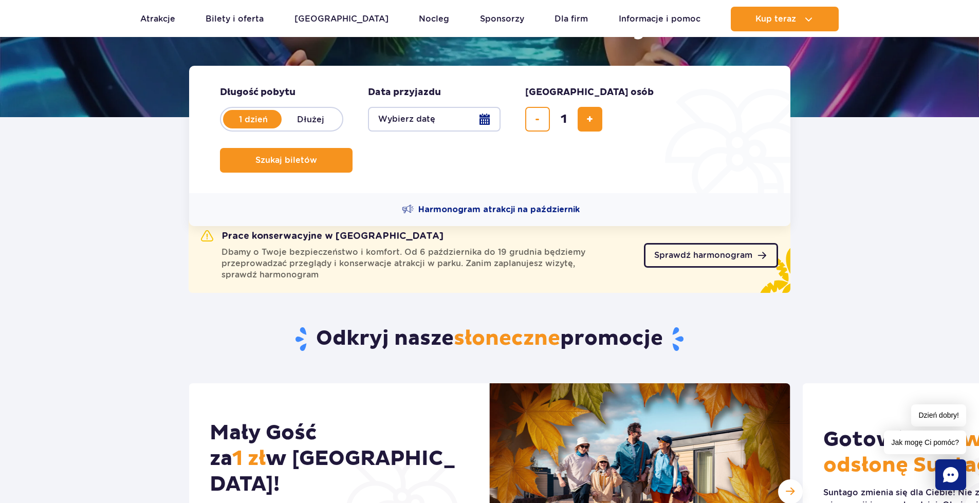
click at [703, 252] on span "Sprawdź harmonogram" at bounding box center [703, 255] width 98 height 8
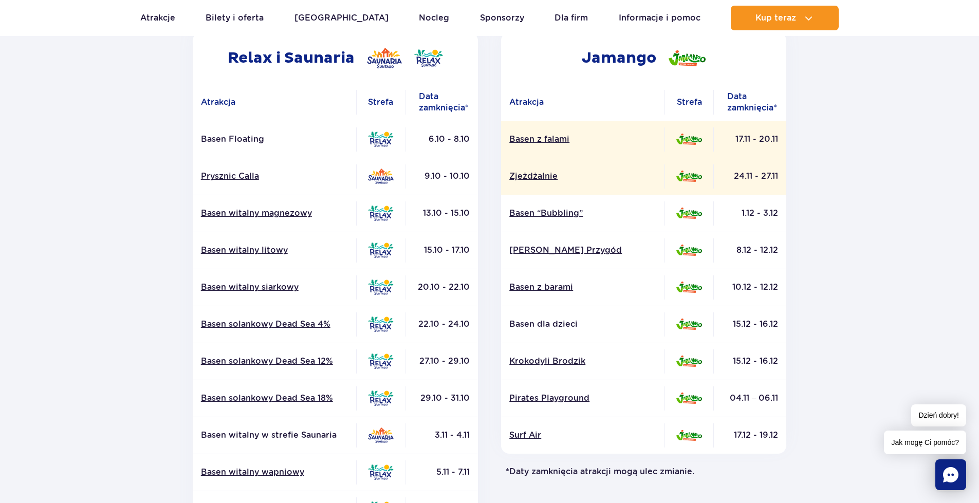
scroll to position [188, 0]
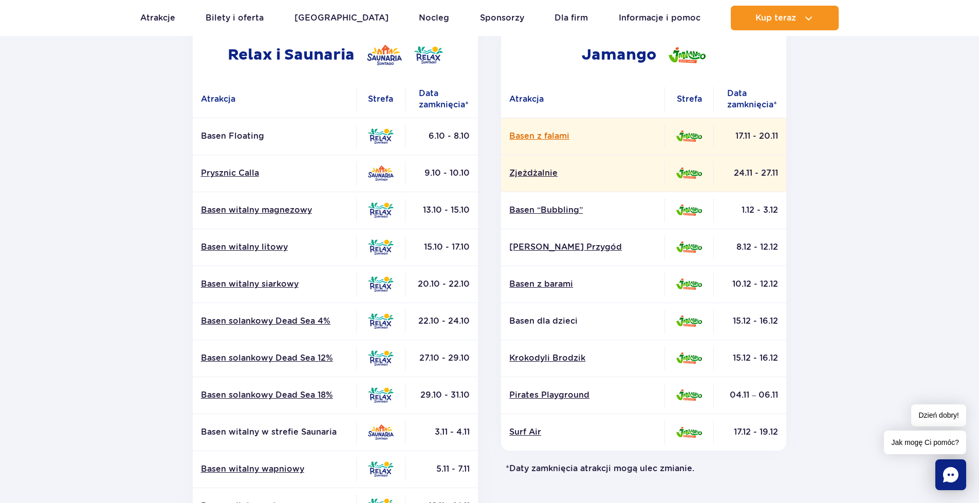
click at [560, 136] on link "Basen z falami" at bounding box center [582, 136] width 147 height 11
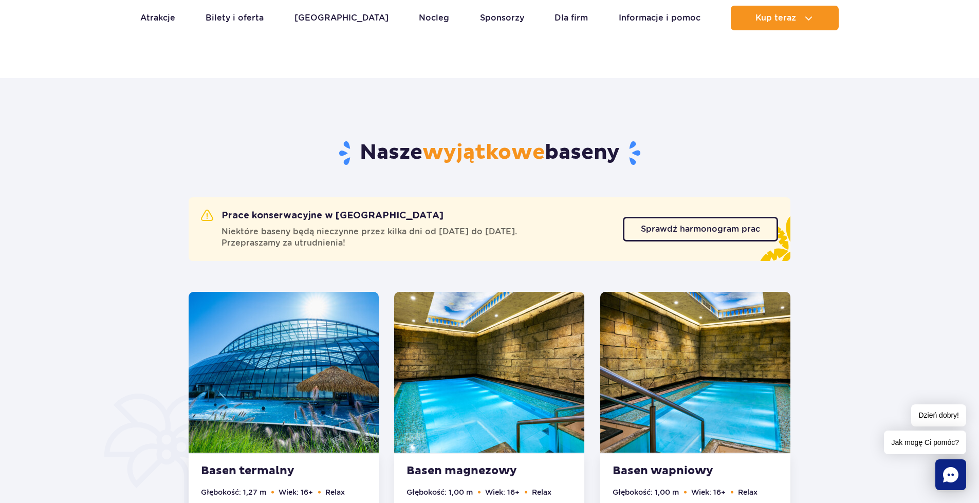
scroll to position [397, 0]
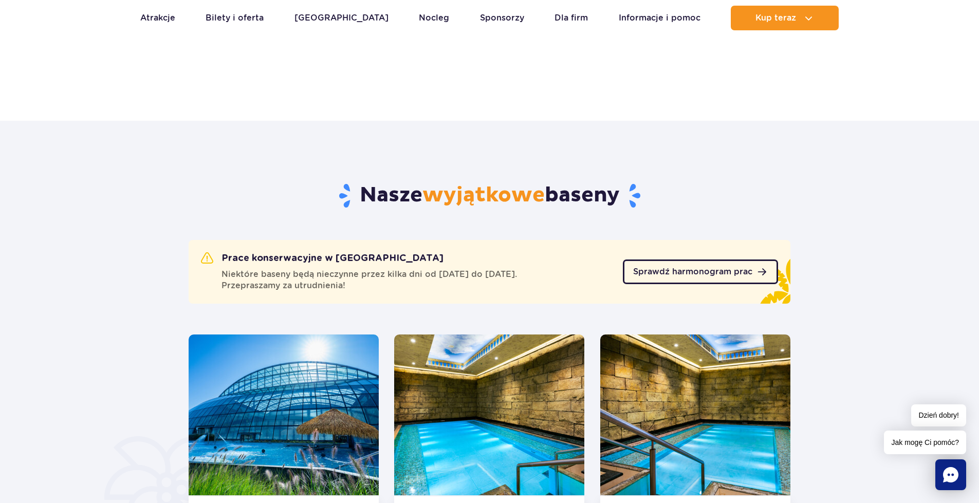
click at [734, 278] on link "Sprawdź harmonogram prac" at bounding box center [700, 272] width 155 height 25
